Goal: Information Seeking & Learning: Learn about a topic

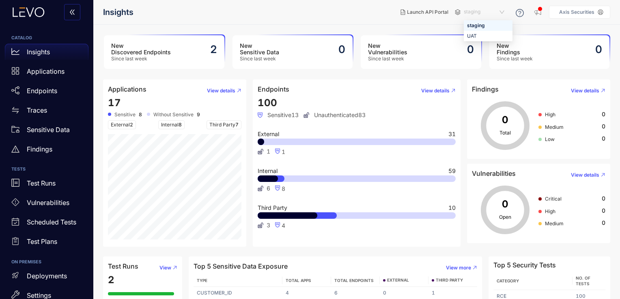
click at [494, 12] on span "staging" at bounding box center [485, 12] width 42 height 13
click at [479, 35] on div "UAT" at bounding box center [488, 36] width 42 height 9
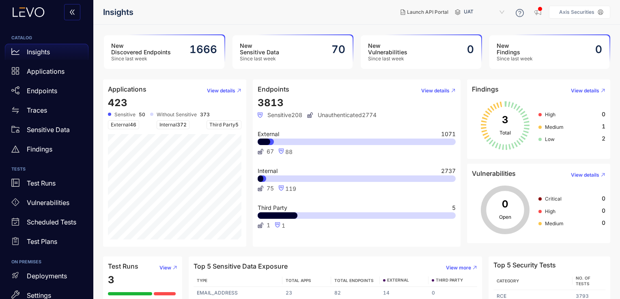
scroll to position [86, 0]
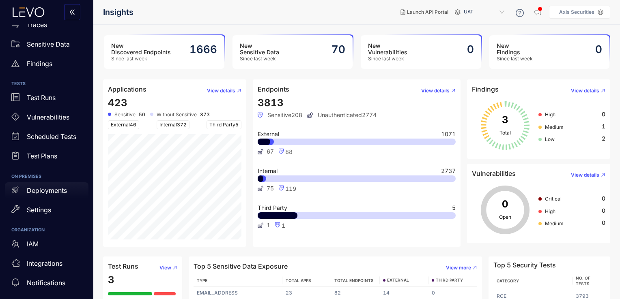
click at [63, 191] on p "Deployments" at bounding box center [47, 190] width 40 height 7
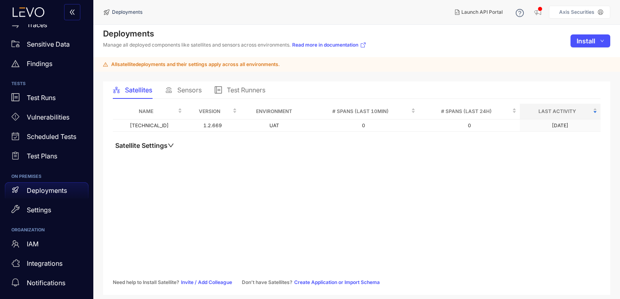
click at [187, 92] on span "Sensors" at bounding box center [189, 89] width 24 height 7
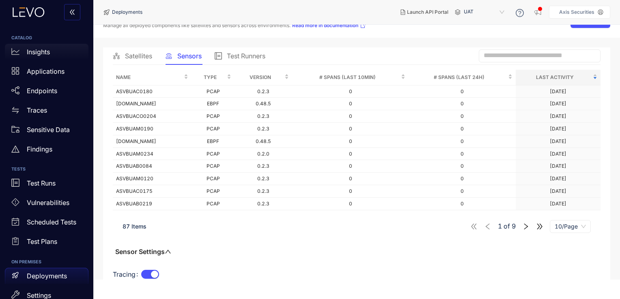
click at [55, 53] on div "Insights" at bounding box center [47, 52] width 84 height 16
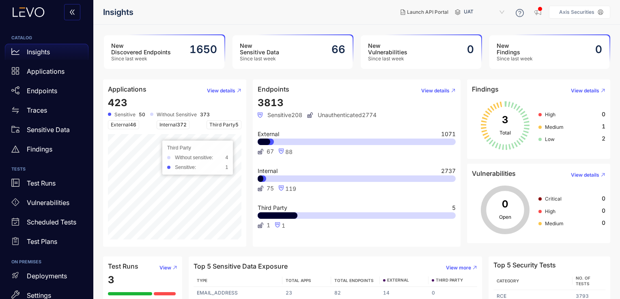
scroll to position [58, 0]
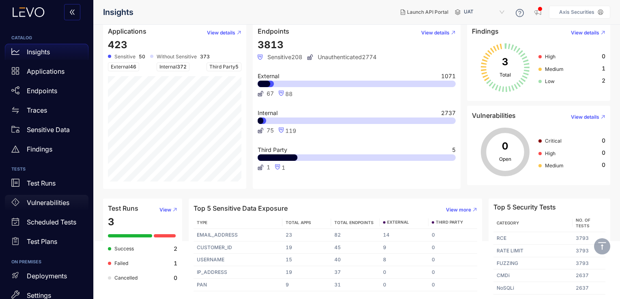
click at [56, 200] on p "Vulnerabilities" at bounding box center [48, 202] width 43 height 7
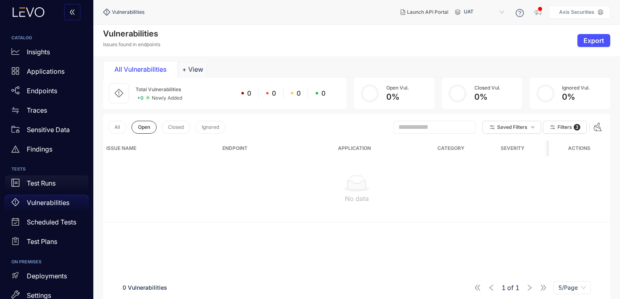
click at [65, 185] on div "Test Runs" at bounding box center [47, 184] width 84 height 16
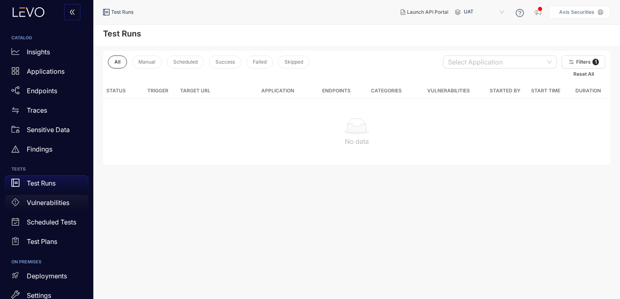
click at [58, 202] on p "Vulnerabilities" at bounding box center [48, 202] width 43 height 7
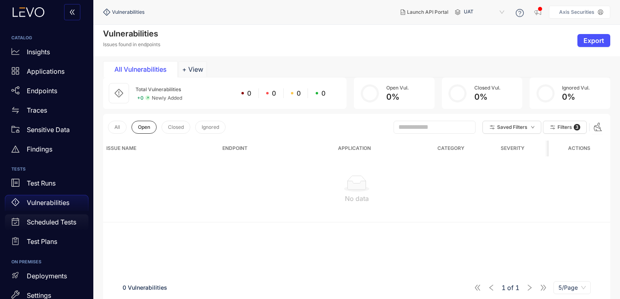
click at [48, 221] on p "Scheduled Tests" at bounding box center [51, 222] width 49 height 7
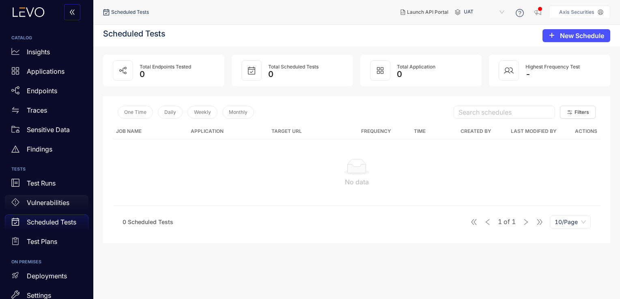
click at [46, 205] on p "Vulnerabilities" at bounding box center [48, 202] width 43 height 7
